Goal: Task Accomplishment & Management: Manage account settings

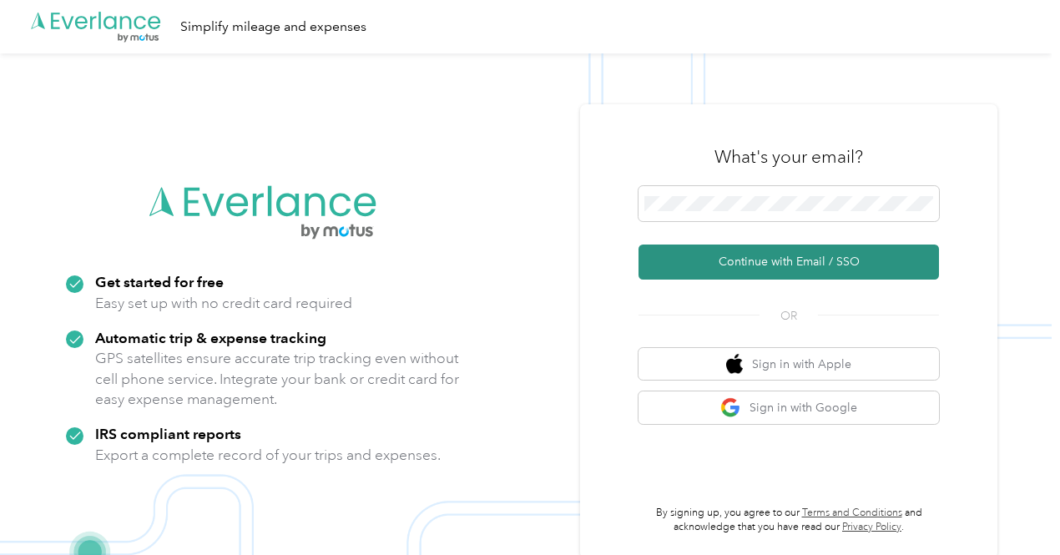
click at [737, 255] on button "Continue with Email / SSO" at bounding box center [788, 262] width 300 height 35
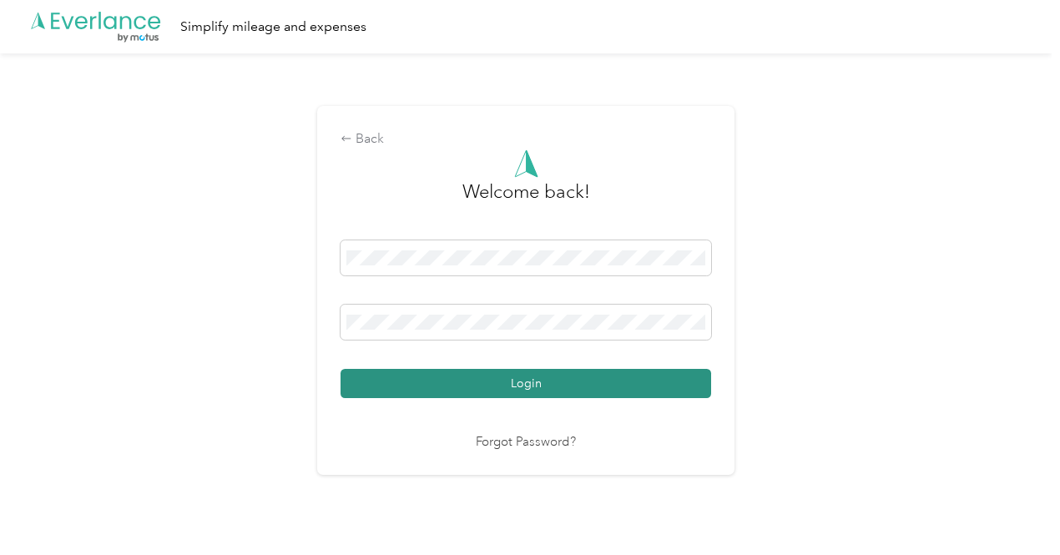
click at [656, 395] on button "Login" at bounding box center [526, 383] width 371 height 29
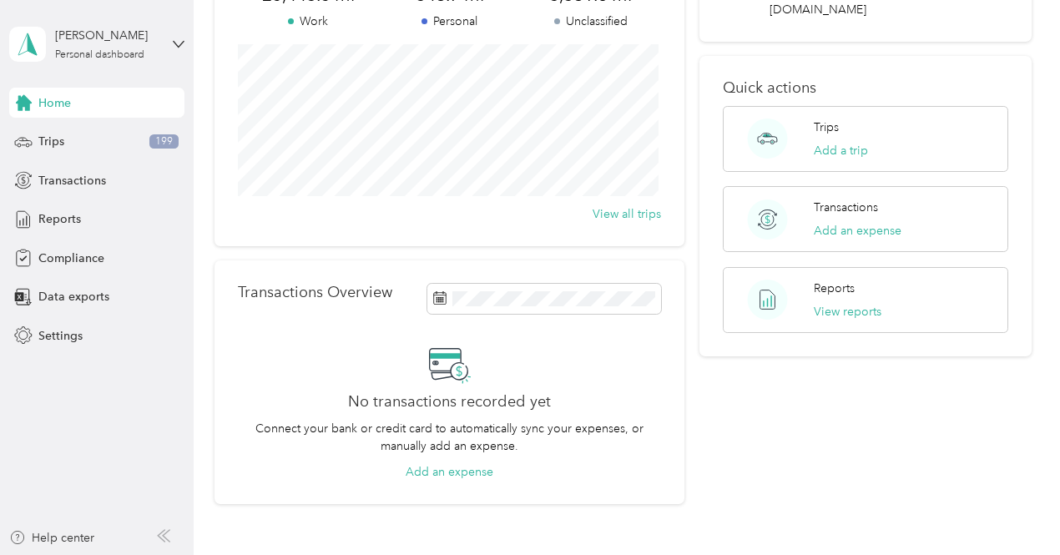
scroll to position [171, 0]
click at [87, 139] on div "Trips 199" at bounding box center [96, 142] width 175 height 30
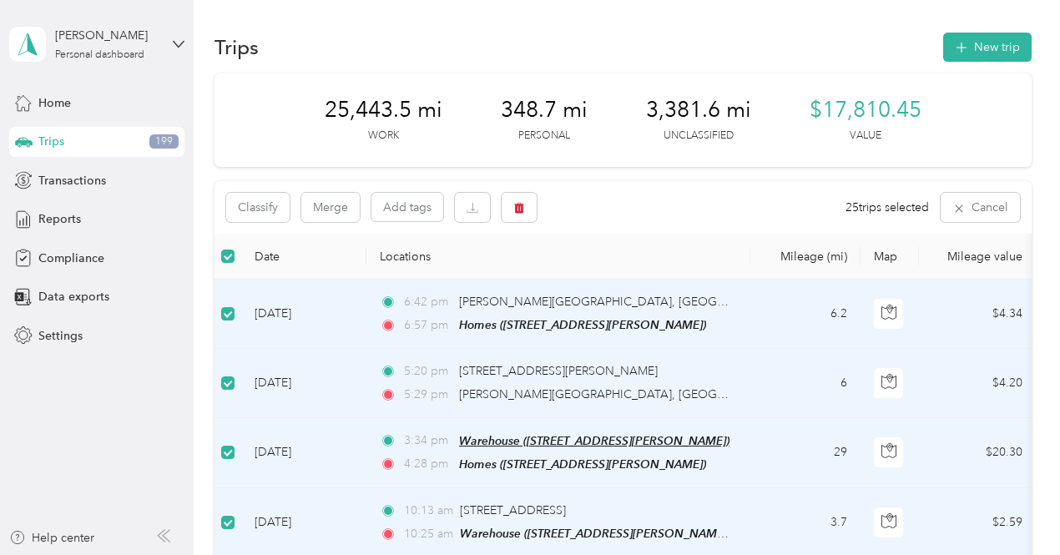
scroll to position [2, 0]
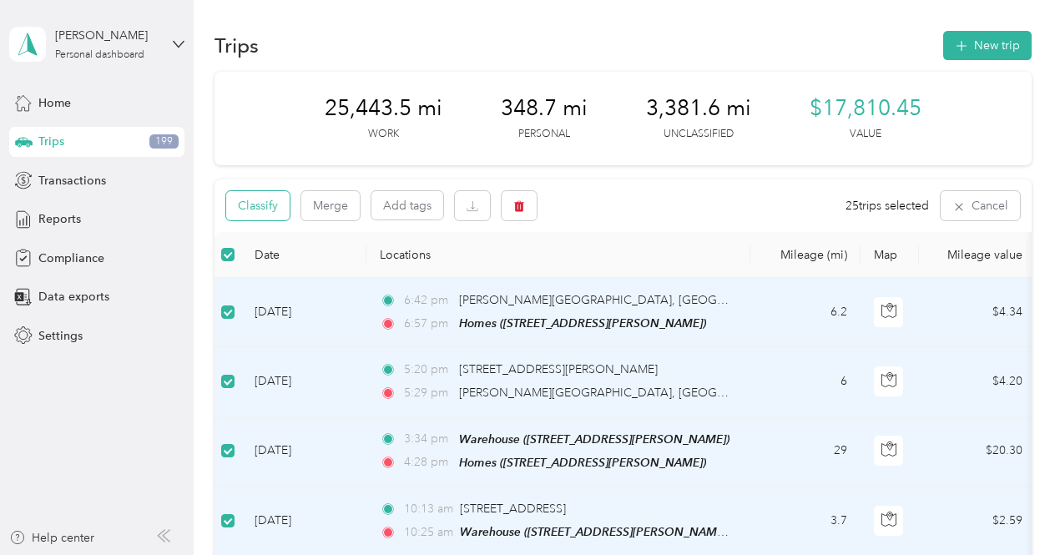
click at [255, 202] on button "Classify" at bounding box center [257, 205] width 63 height 29
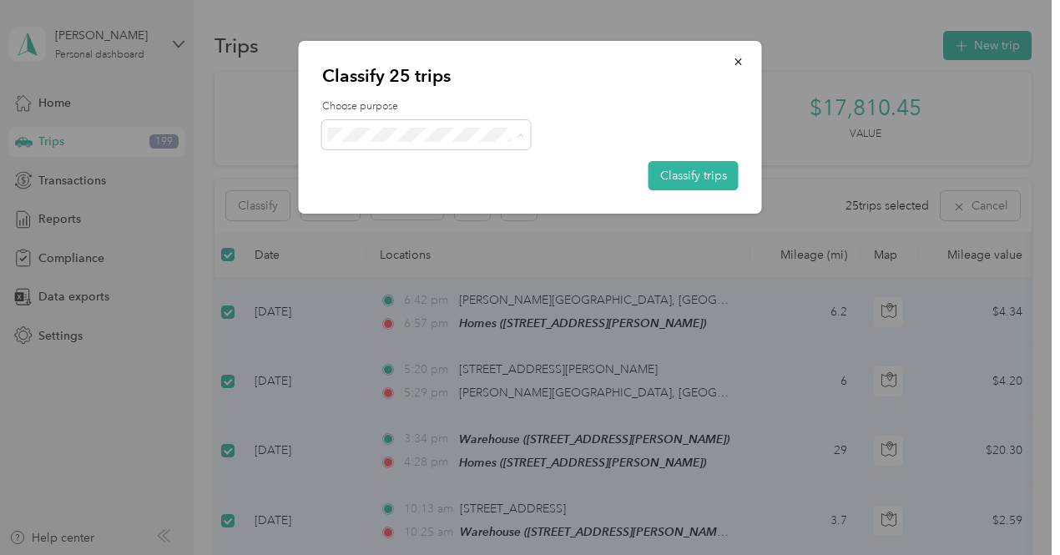
click at [366, 162] on span "Real Floors" at bounding box center [440, 166] width 155 height 18
click at [679, 166] on button "Classify trips" at bounding box center [693, 175] width 90 height 29
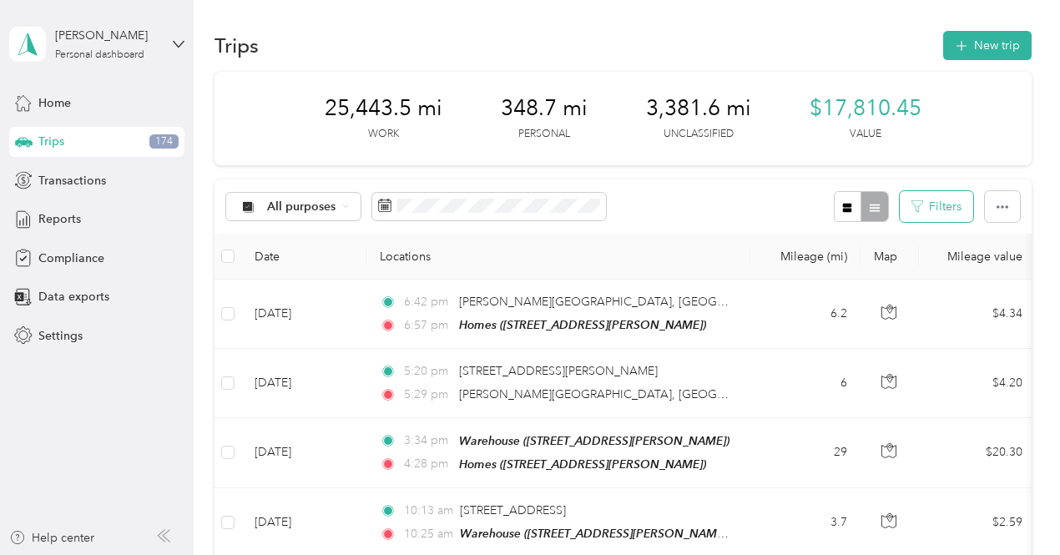
click at [922, 196] on button "Filters" at bounding box center [936, 206] width 73 height 31
click at [998, 206] on icon "button" at bounding box center [1002, 206] width 12 height 3
click at [739, 213] on div "All purposes Filters" at bounding box center [622, 206] width 817 height 54
click at [345, 213] on div "All purposes" at bounding box center [293, 207] width 135 height 28
click at [330, 263] on span "Unclassified" at bounding box center [308, 264] width 81 height 18
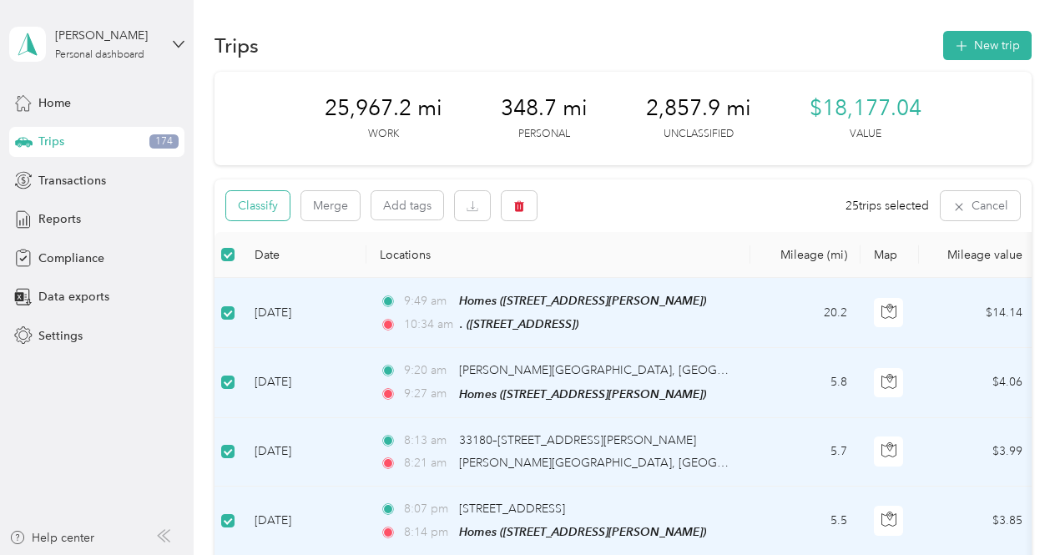
click at [268, 209] on button "Classify" at bounding box center [257, 205] width 63 height 29
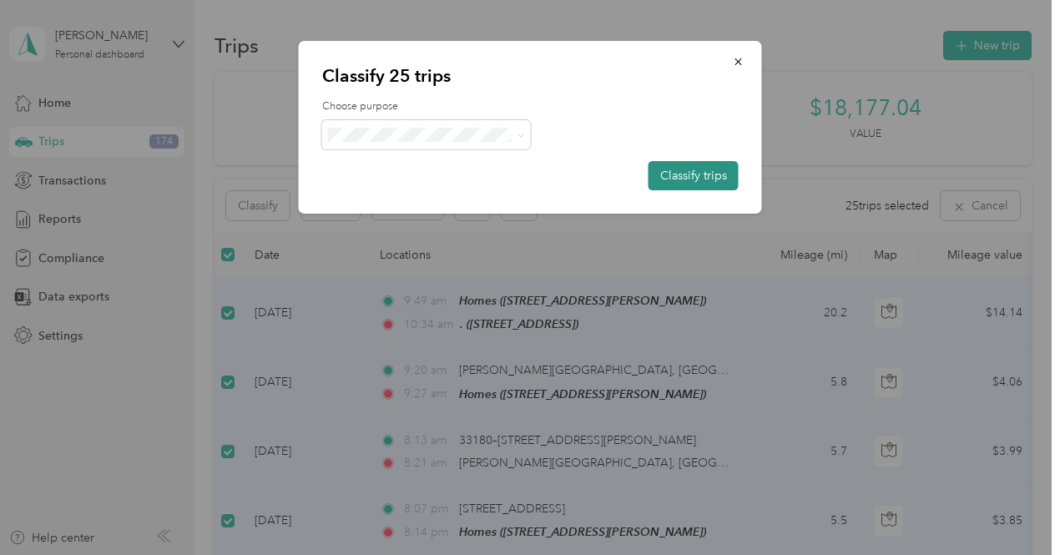
click at [683, 166] on button "Classify trips" at bounding box center [693, 175] width 90 height 29
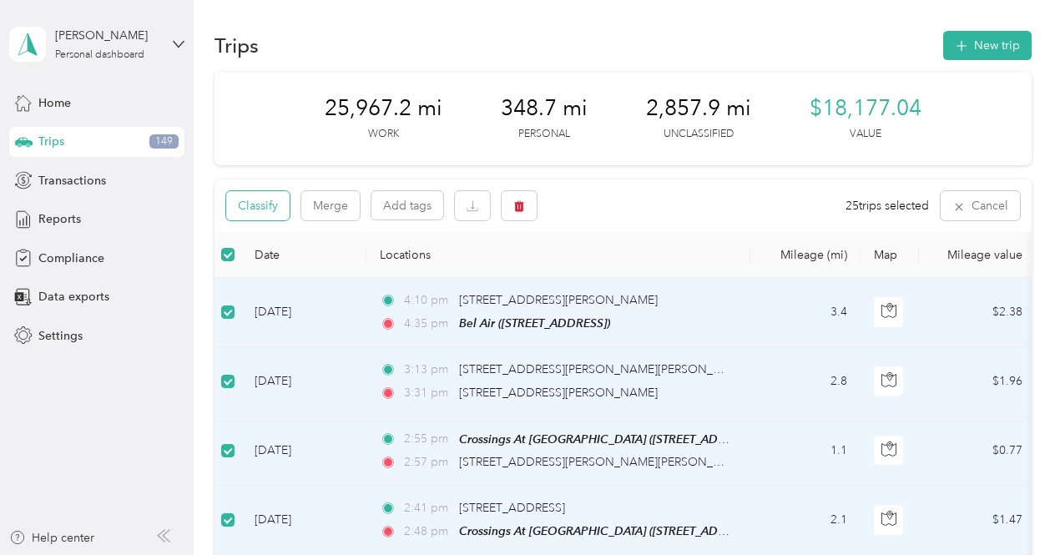
click at [269, 213] on button "Classify" at bounding box center [257, 205] width 63 height 29
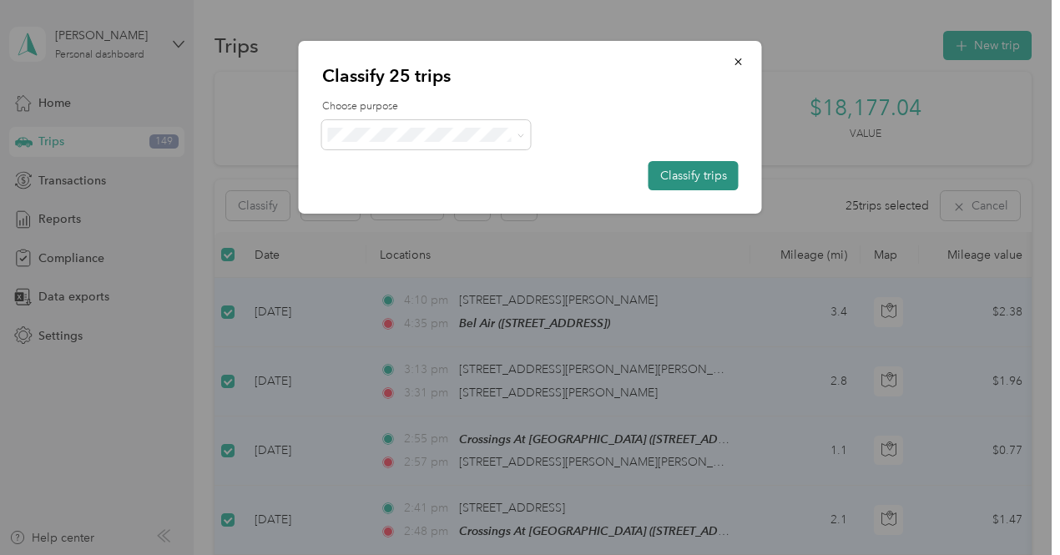
click at [710, 178] on button "Classify trips" at bounding box center [693, 175] width 90 height 29
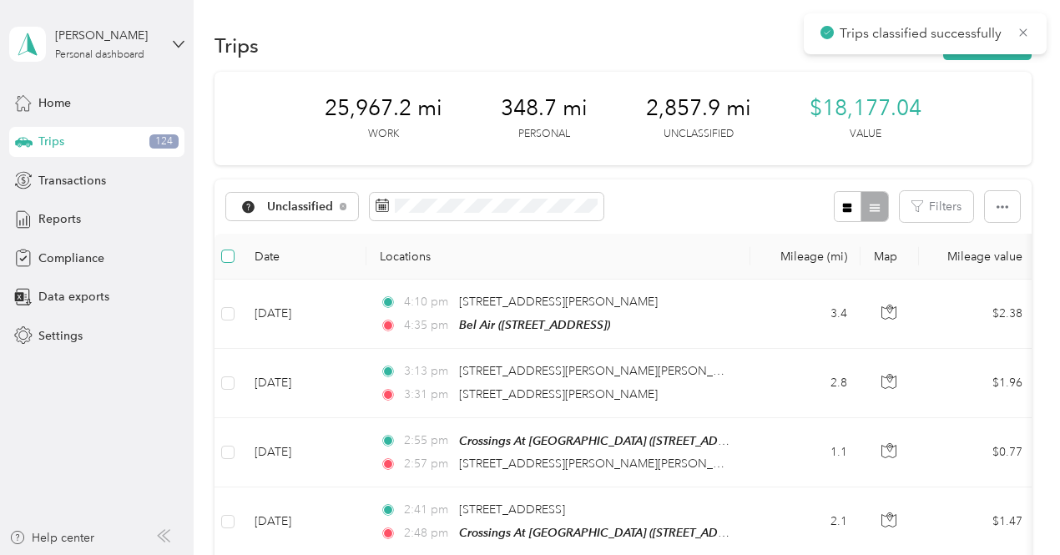
click at [227, 263] on label at bounding box center [227, 256] width 13 height 18
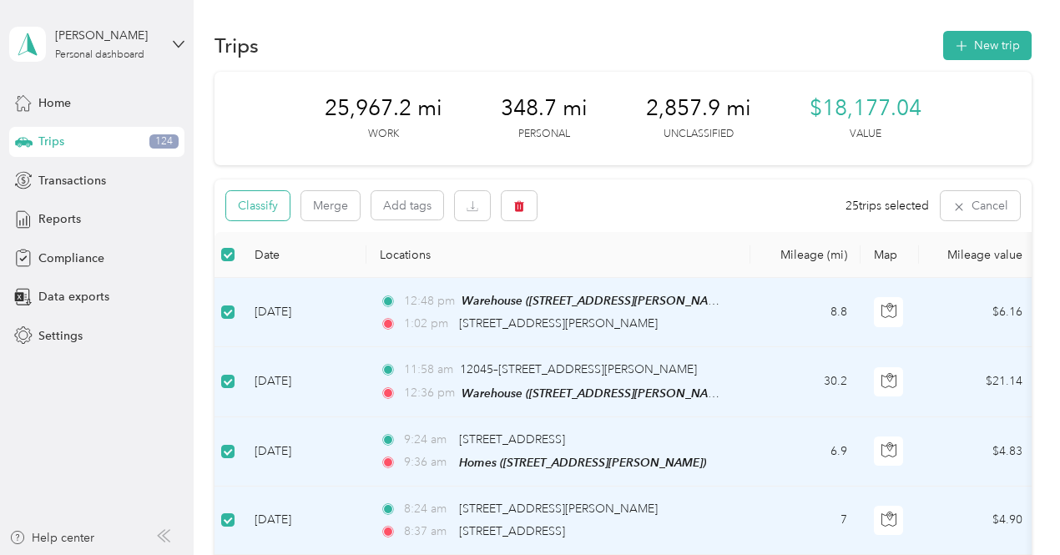
click at [270, 206] on button "Classify" at bounding box center [257, 205] width 63 height 29
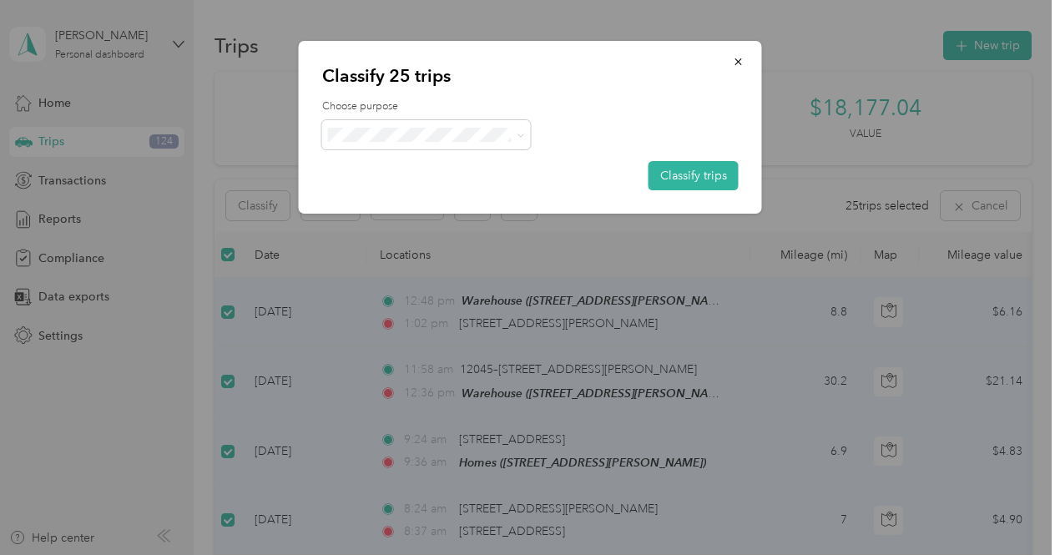
click at [693, 158] on div "Choose purpose Classify trips" at bounding box center [530, 144] width 416 height 91
click at [692, 169] on button "Classify trips" at bounding box center [693, 175] width 90 height 29
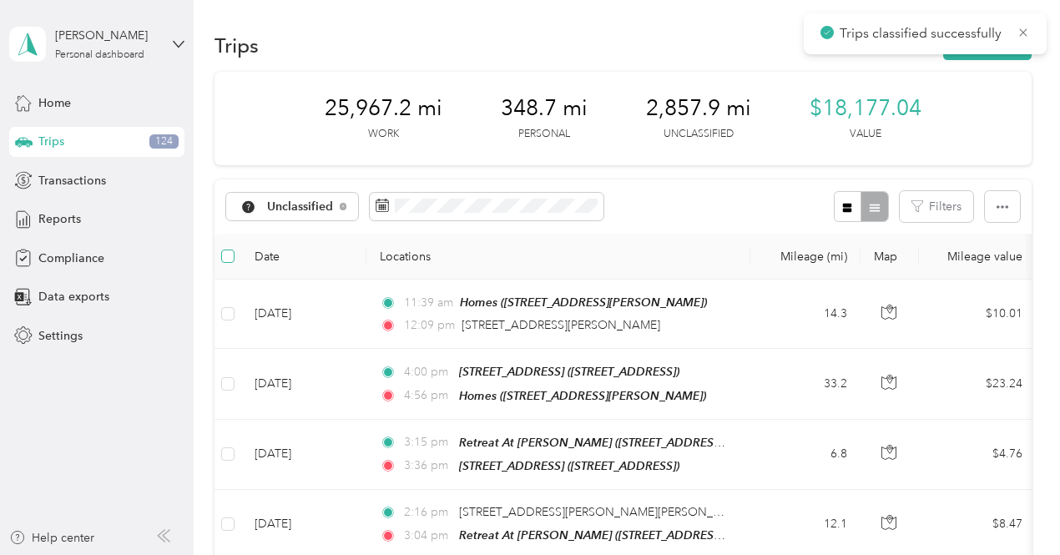
click at [229, 248] on label at bounding box center [227, 256] width 13 height 18
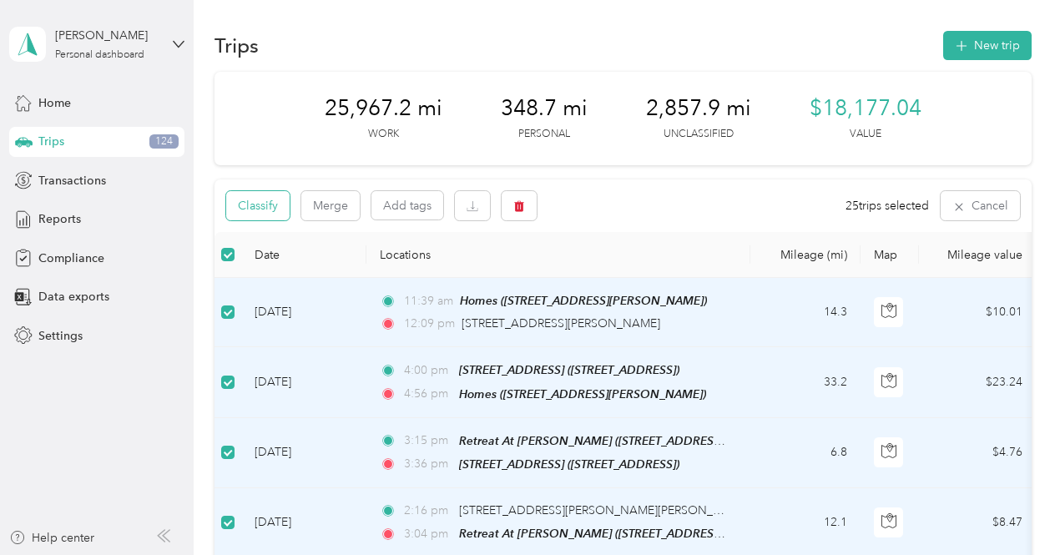
click at [255, 197] on button "Classify" at bounding box center [257, 205] width 63 height 29
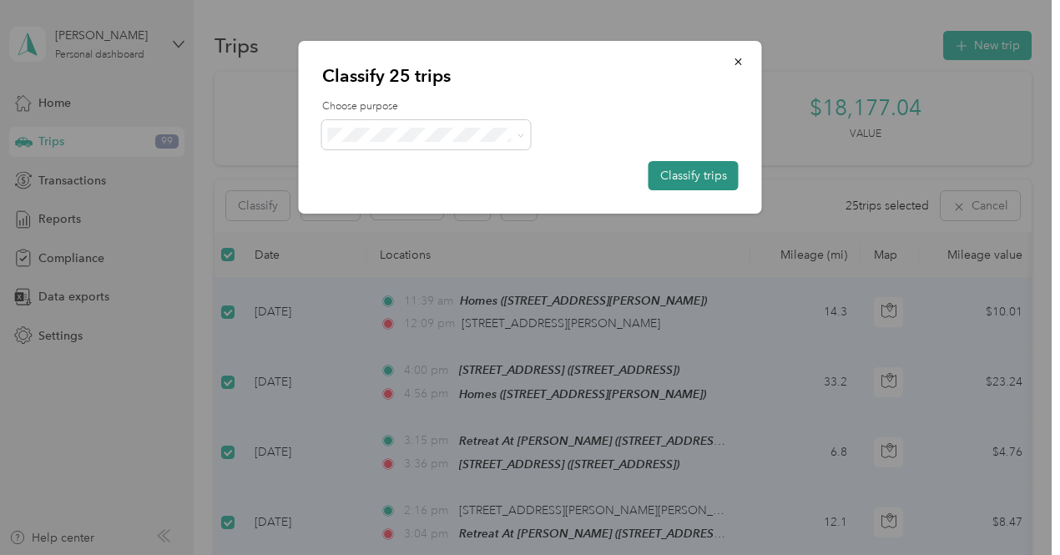
click at [679, 169] on button "Classify trips" at bounding box center [693, 175] width 90 height 29
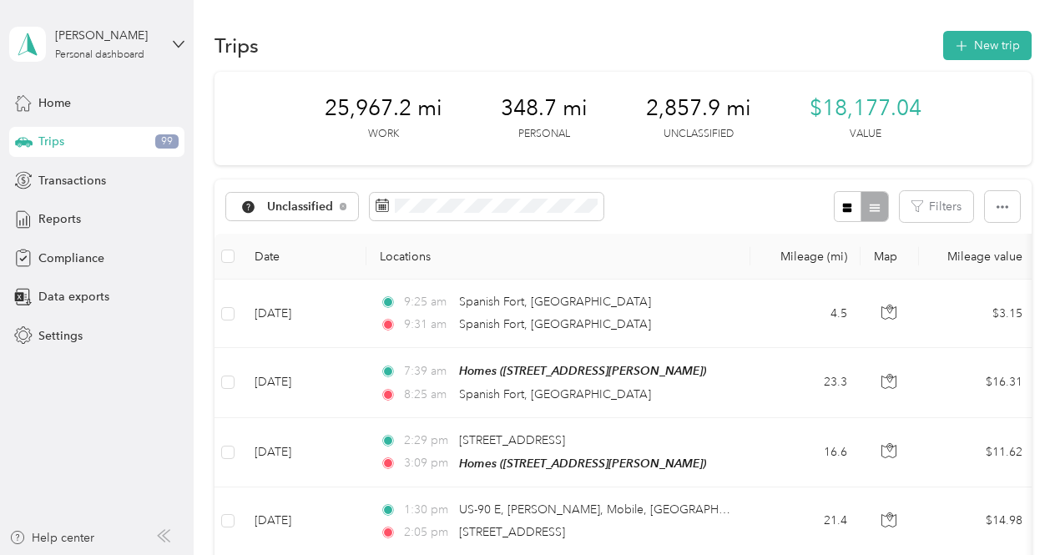
click at [238, 252] on th at bounding box center [227, 257] width 27 height 46
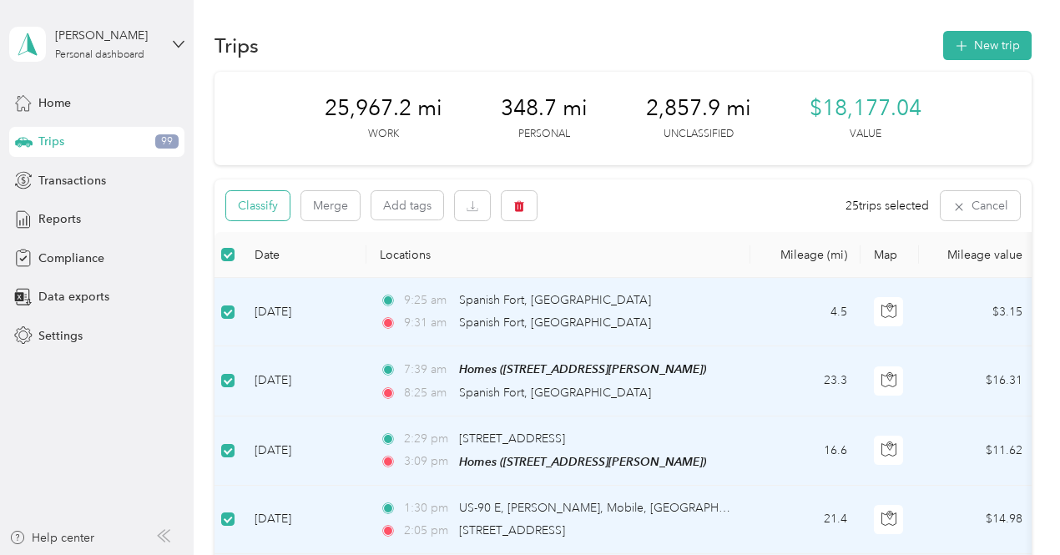
click at [257, 208] on button "Classify" at bounding box center [257, 205] width 63 height 29
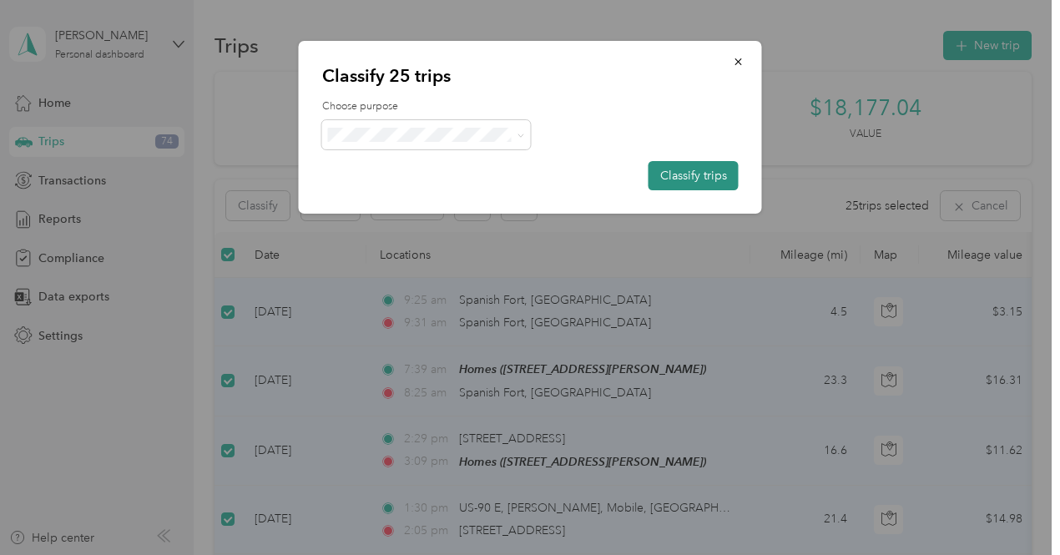
click at [686, 171] on button "Classify trips" at bounding box center [693, 175] width 90 height 29
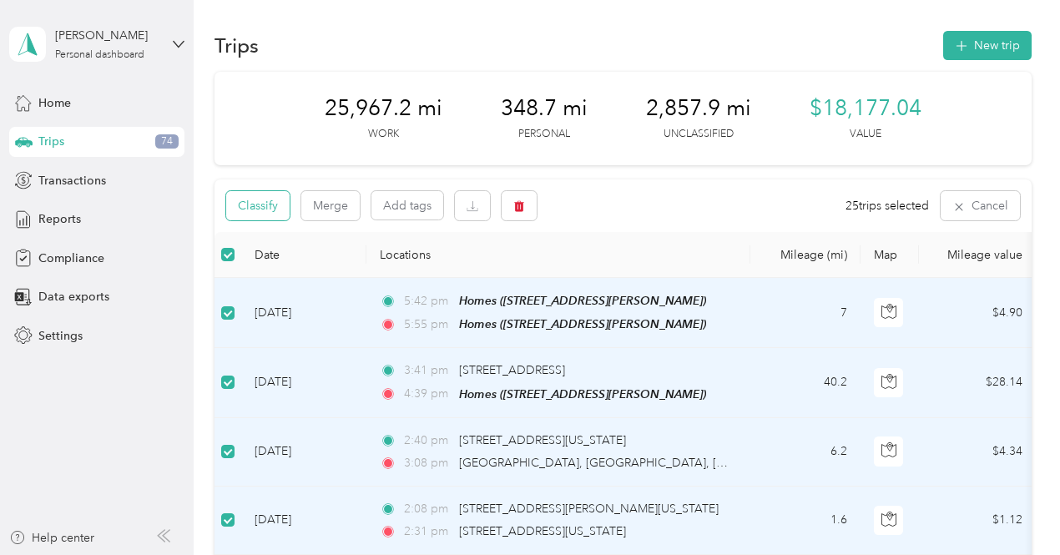
click at [265, 210] on button "Classify" at bounding box center [257, 205] width 63 height 29
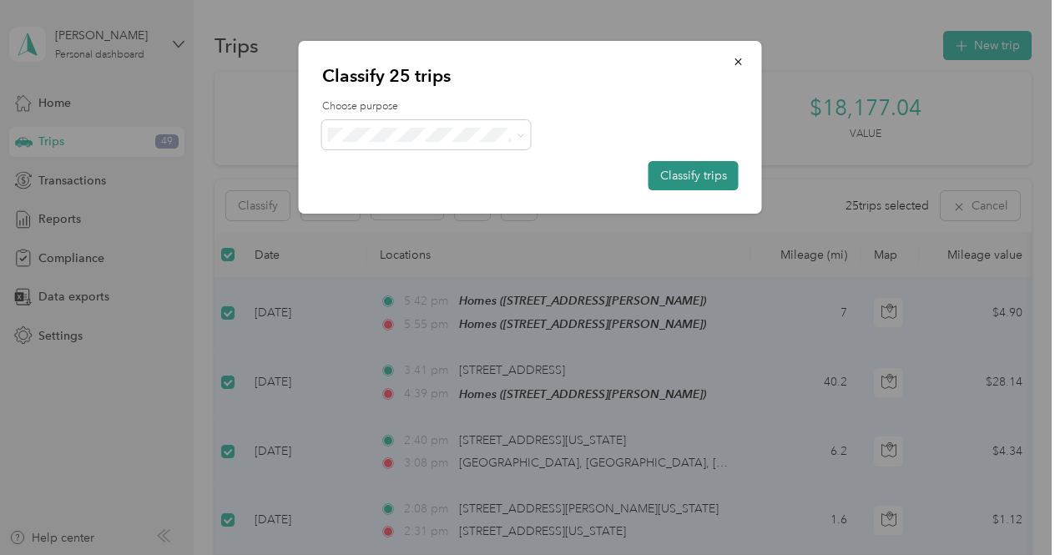
click at [684, 174] on button "Classify trips" at bounding box center [693, 175] width 90 height 29
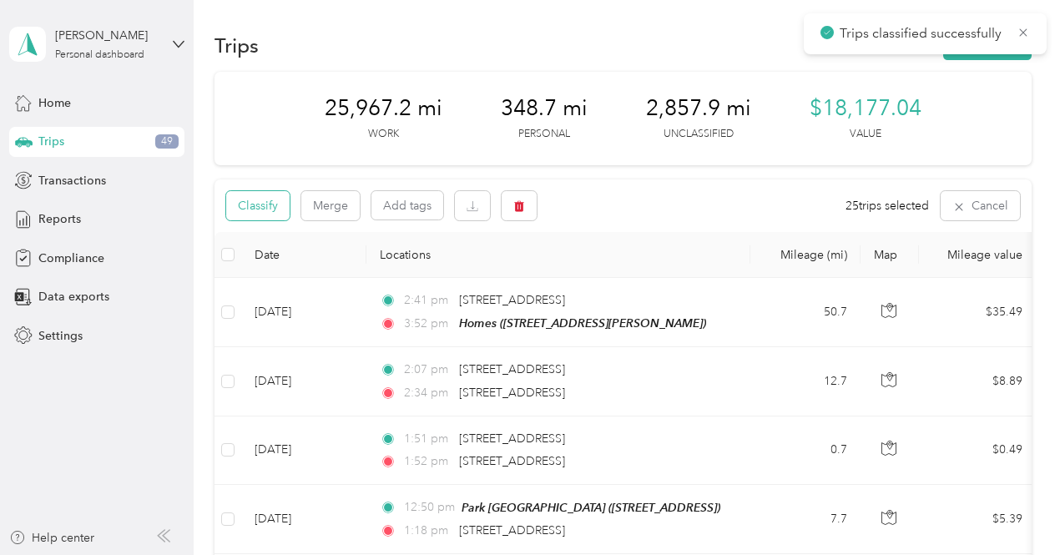
click at [255, 204] on button "Classify" at bounding box center [257, 205] width 63 height 29
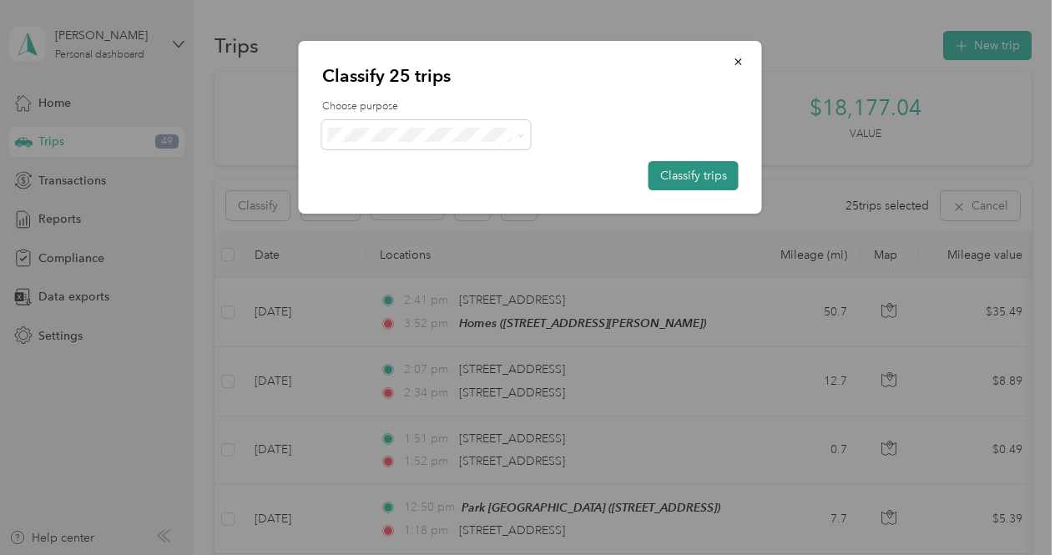
click at [679, 168] on button "Classify trips" at bounding box center [693, 175] width 90 height 29
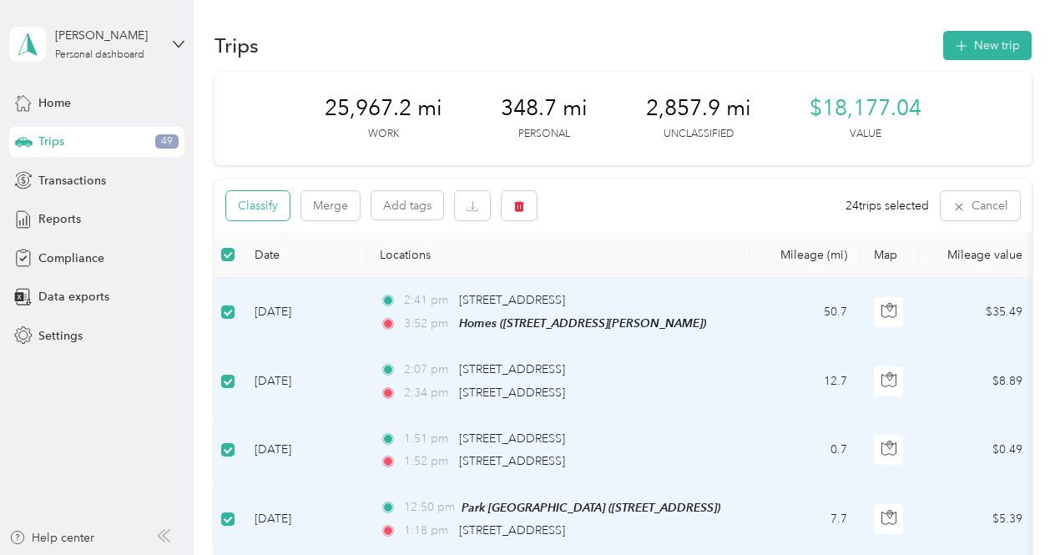
click at [257, 202] on button "Classify" at bounding box center [257, 205] width 63 height 29
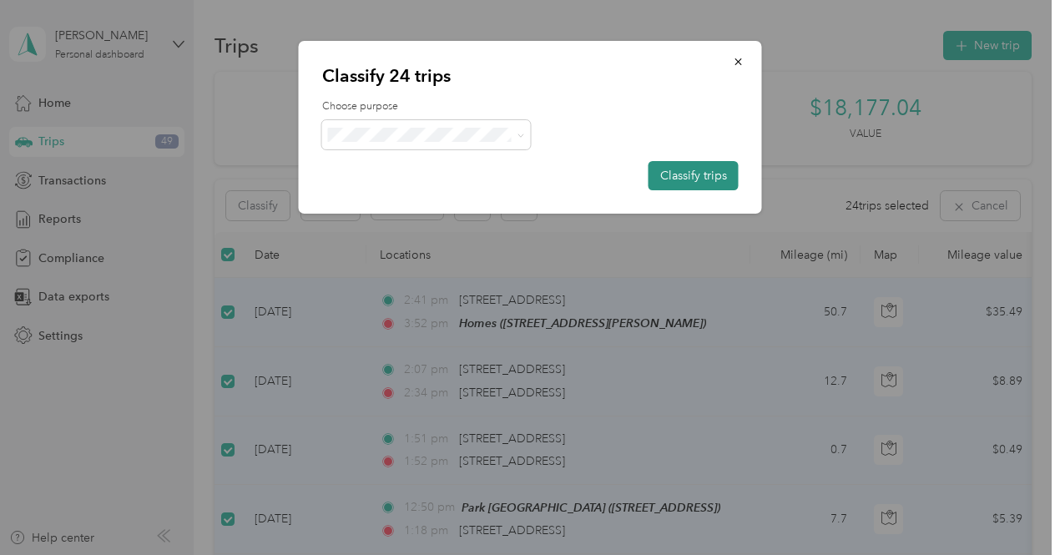
click at [674, 164] on button "Classify trips" at bounding box center [693, 175] width 90 height 29
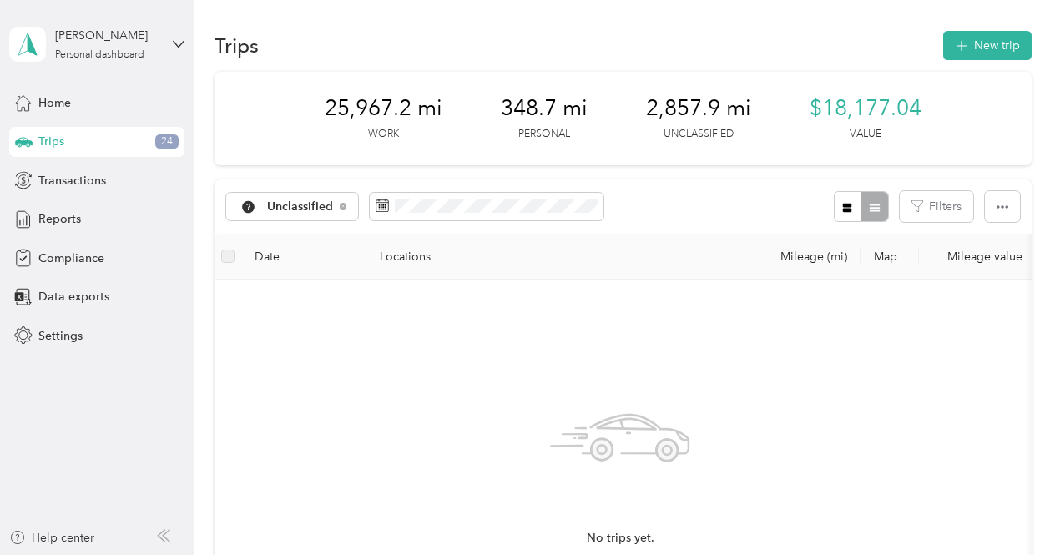
click at [78, 141] on div "Trips 24" at bounding box center [96, 142] width 175 height 30
click at [67, 216] on span "Reports" at bounding box center [59, 219] width 43 height 18
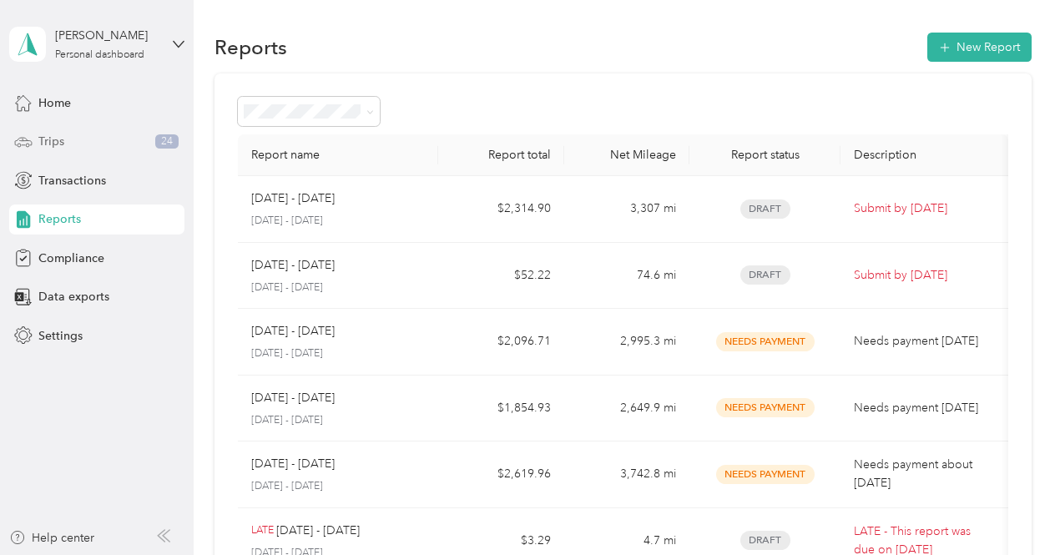
click at [94, 136] on div "Trips 24" at bounding box center [96, 142] width 175 height 30
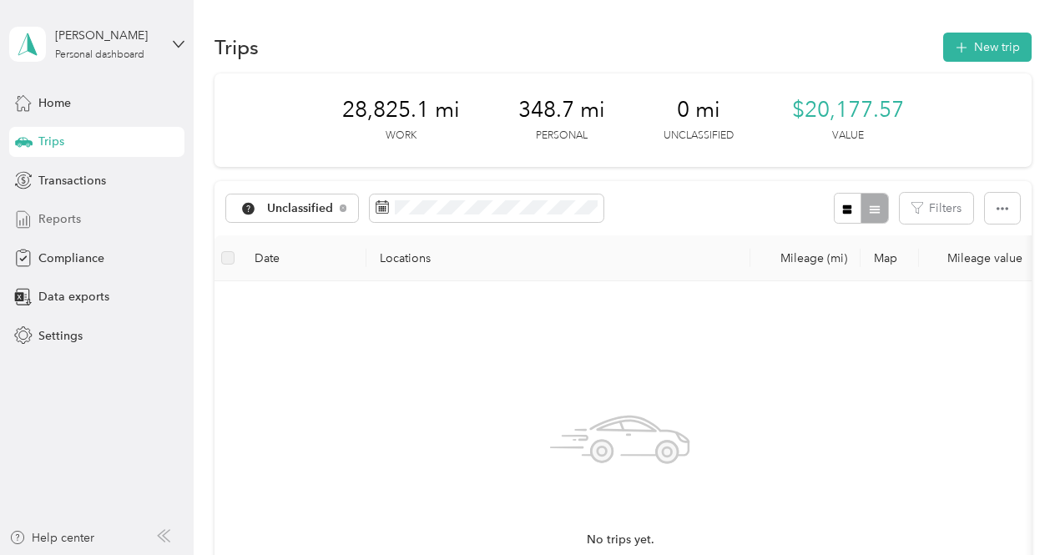
click at [87, 223] on div "Reports" at bounding box center [96, 219] width 175 height 30
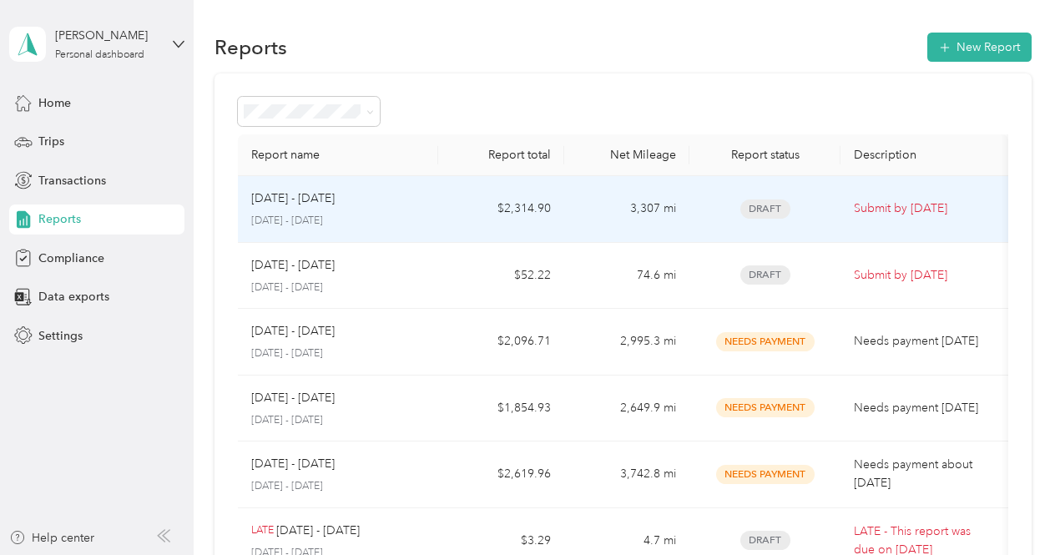
click at [868, 208] on p "Submit by [DATE]" at bounding box center [924, 208] width 141 height 18
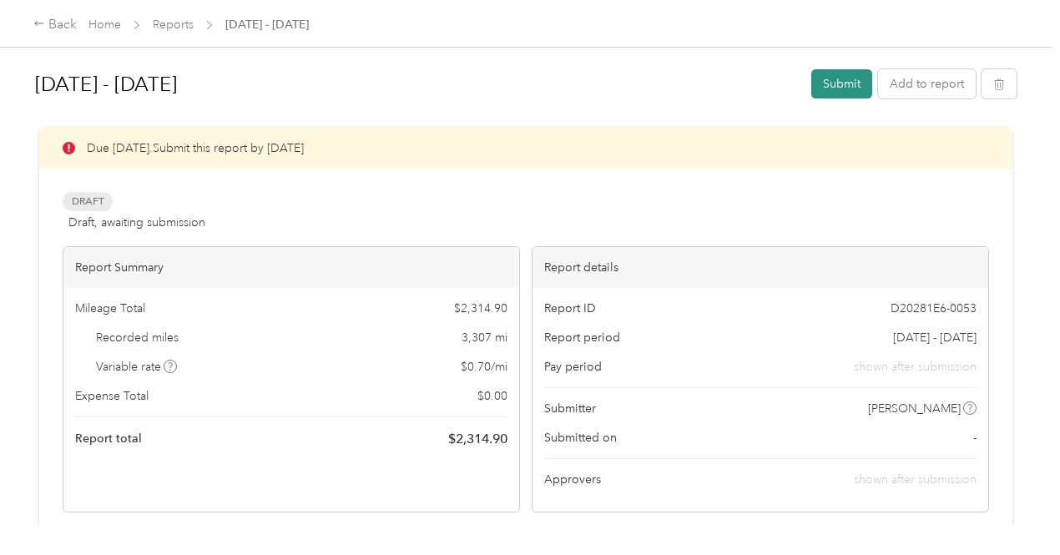
click at [843, 83] on button "Submit" at bounding box center [841, 83] width 61 height 29
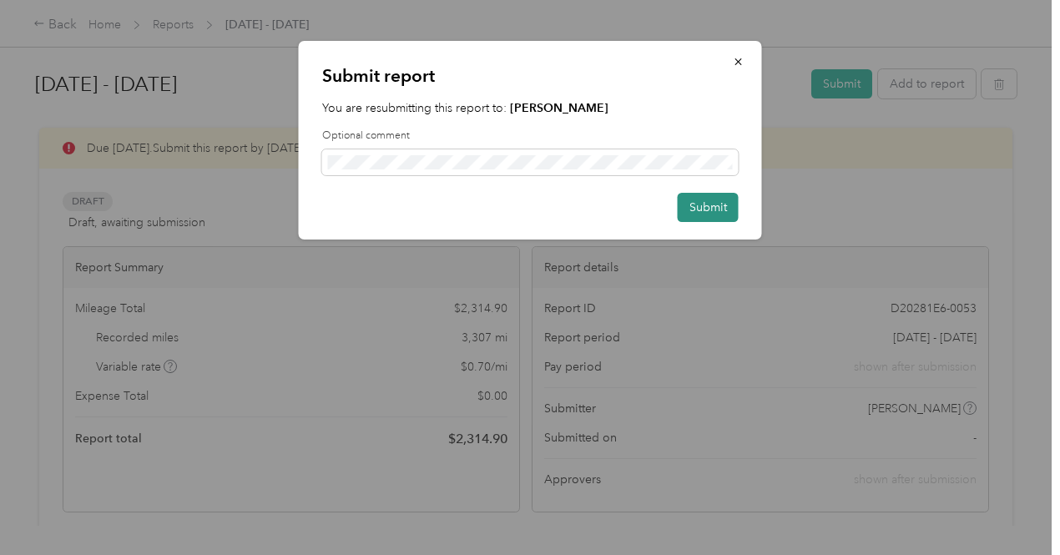
click at [727, 213] on button "Submit" at bounding box center [708, 207] width 61 height 29
